Goal: Information Seeking & Learning: Learn about a topic

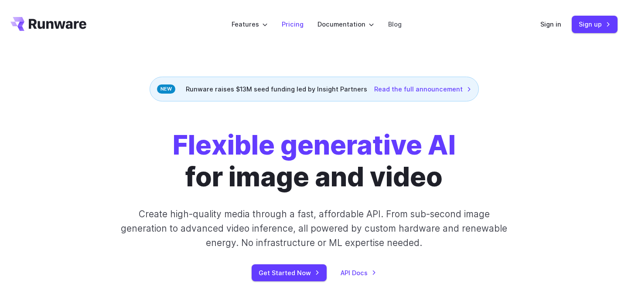
click at [292, 23] on link "Pricing" at bounding box center [293, 24] width 22 height 10
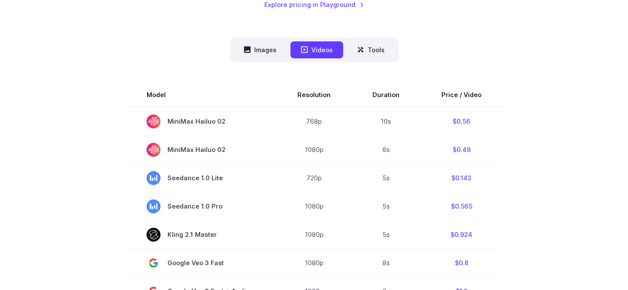
scroll to position [209, 0]
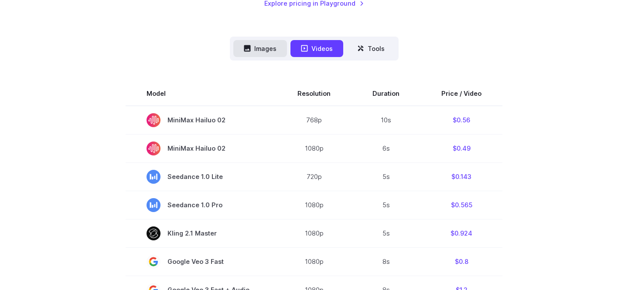
click at [267, 45] on button "Images" at bounding box center [260, 48] width 54 height 17
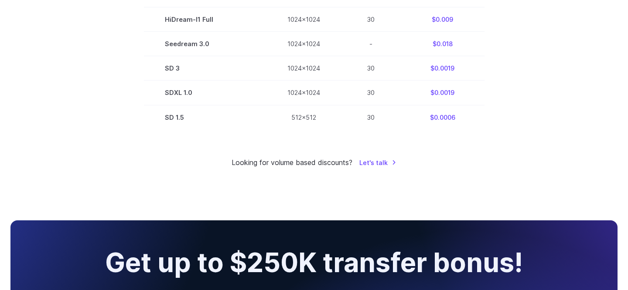
scroll to position [672, 0]
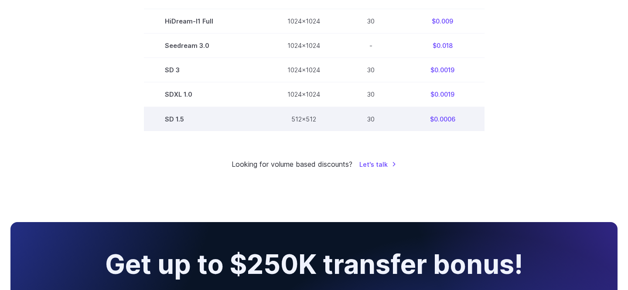
click at [234, 129] on td "SD 1.5" at bounding box center [205, 119] width 123 height 24
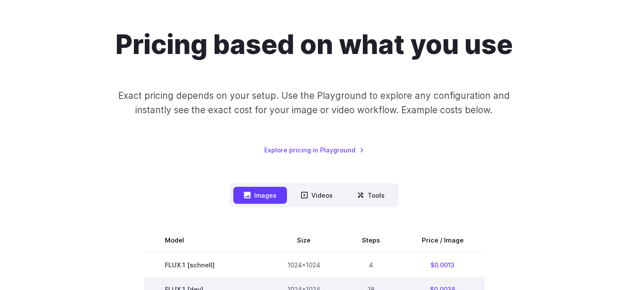
scroll to position [0, 0]
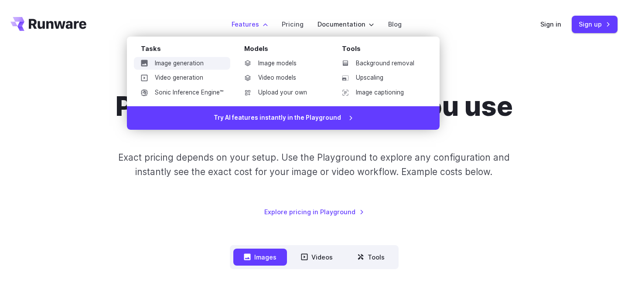
click at [192, 67] on link "Image generation" at bounding box center [182, 63] width 96 height 13
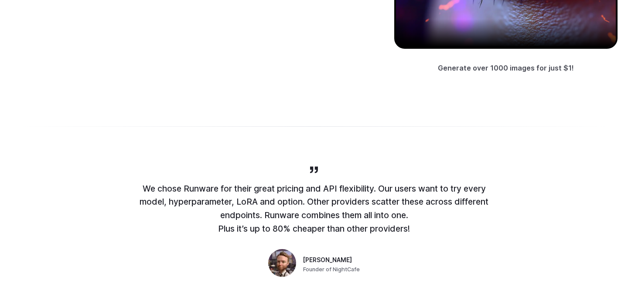
scroll to position [145, 0]
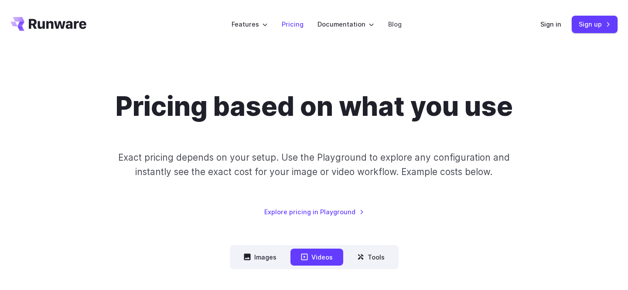
click at [298, 26] on link "Pricing" at bounding box center [293, 24] width 22 height 10
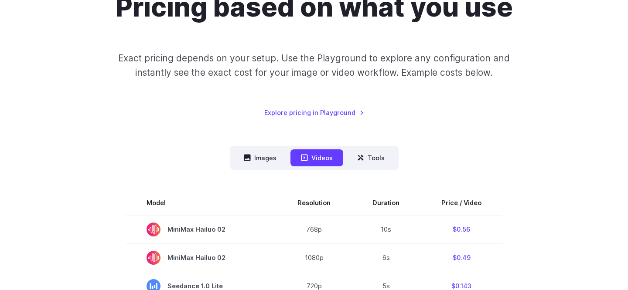
scroll to position [171, 0]
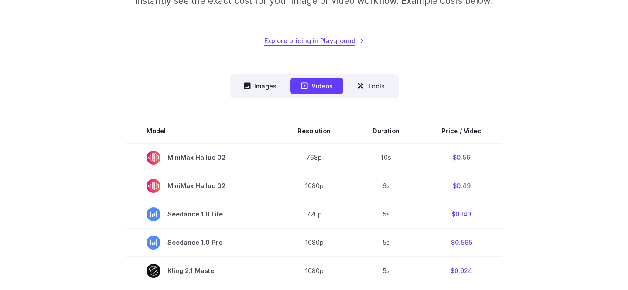
click at [313, 43] on link "Explore pricing in Playground" at bounding box center [314, 41] width 100 height 10
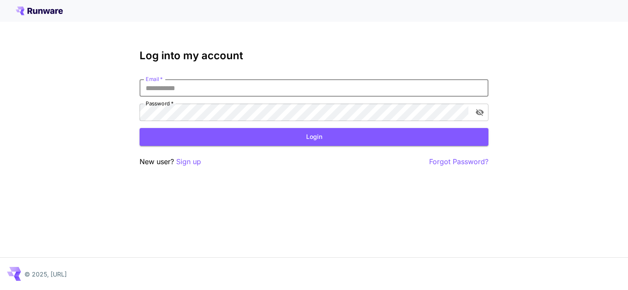
click at [183, 88] on input "Email   *" at bounding box center [314, 87] width 349 height 17
